Goal: Information Seeking & Learning: Learn about a topic

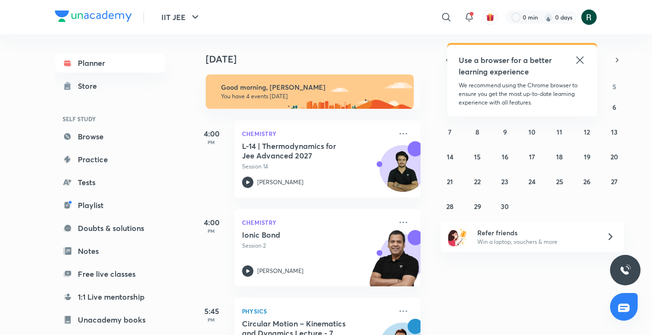
click at [581, 60] on icon at bounding box center [579, 59] width 7 height 7
